Goal: Check status: Check status

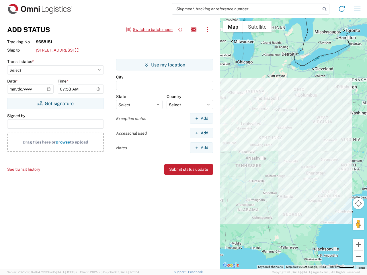
click at [246, 9] on input "search" at bounding box center [246, 8] width 149 height 11
click at [325, 9] on icon at bounding box center [325, 9] width 8 height 8
click at [342, 9] on icon at bounding box center [341, 8] width 9 height 9
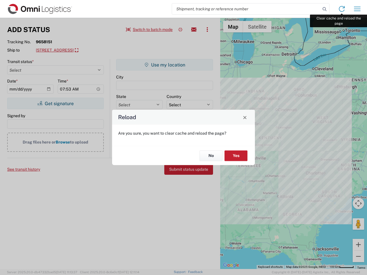
click at [357, 9] on div "Reload Are you sure, you want to clear cache and reload the page? No Yes" at bounding box center [183, 137] width 367 height 275
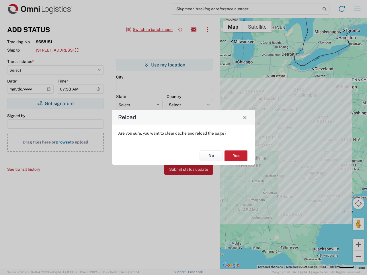
click at [149, 30] on div "Reload Are you sure, you want to clear cache and reload the page? No Yes" at bounding box center [183, 137] width 367 height 275
click at [180, 30] on div "Reload Are you sure, you want to clear cache and reload the page? No Yes" at bounding box center [183, 137] width 367 height 275
click at [194, 30] on div "Reload Are you sure, you want to clear cache and reload the page? No Yes" at bounding box center [183, 137] width 367 height 275
click at [207, 30] on div "Reload Are you sure, you want to clear cache and reload the page? No Yes" at bounding box center [183, 137] width 367 height 275
click at [79, 50] on div "Reload Are you sure, you want to clear cache and reload the page? No Yes" at bounding box center [183, 137] width 367 height 275
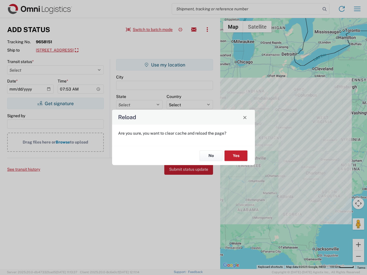
click at [55, 104] on div "Reload Are you sure, you want to clear cache and reload the page? No Yes" at bounding box center [183, 137] width 367 height 275
